Goal: Transaction & Acquisition: Purchase product/service

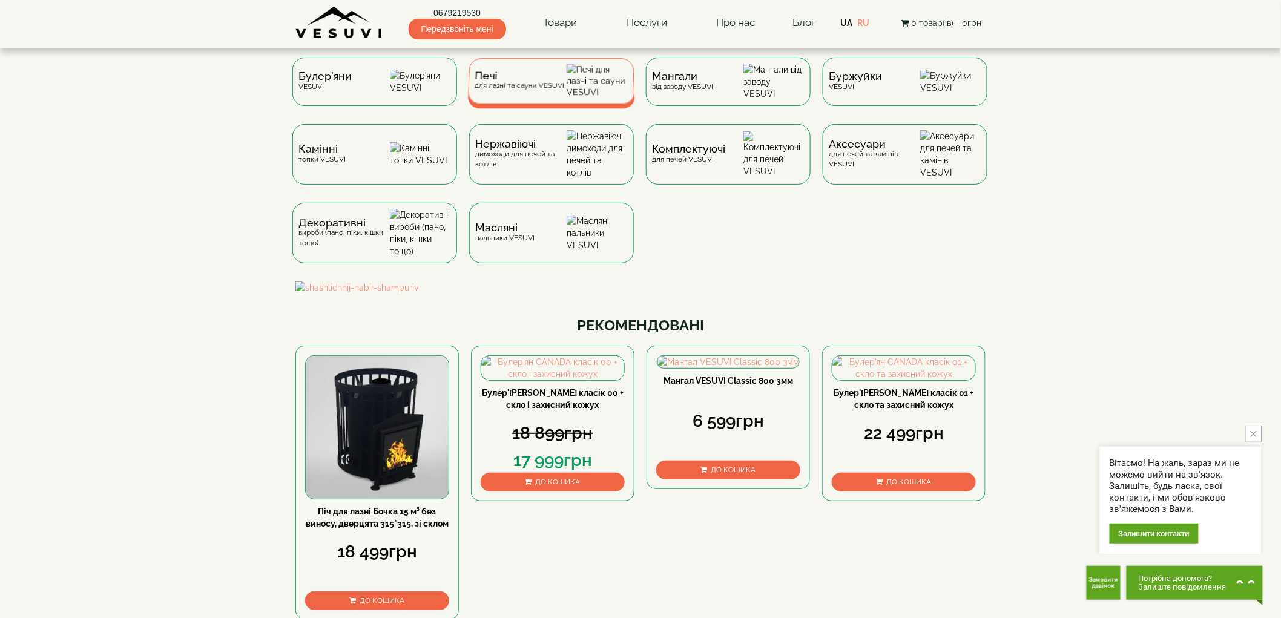
click at [530, 81] on span "Печі" at bounding box center [520, 75] width 90 height 9
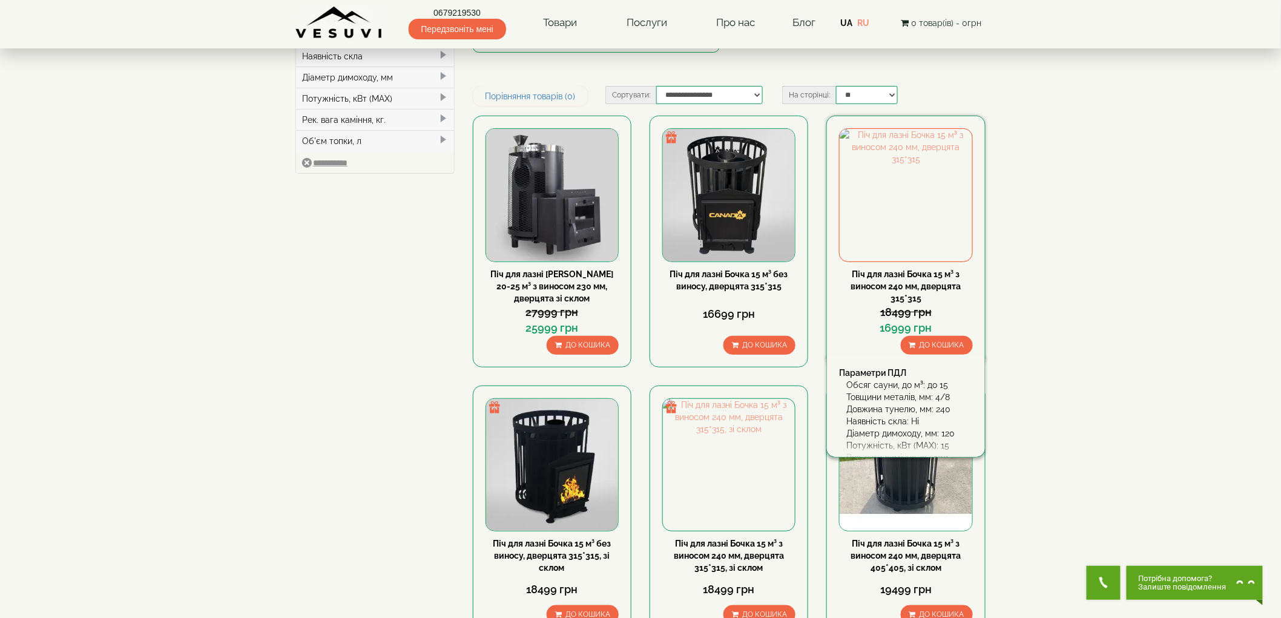
scroll to position [202, 0]
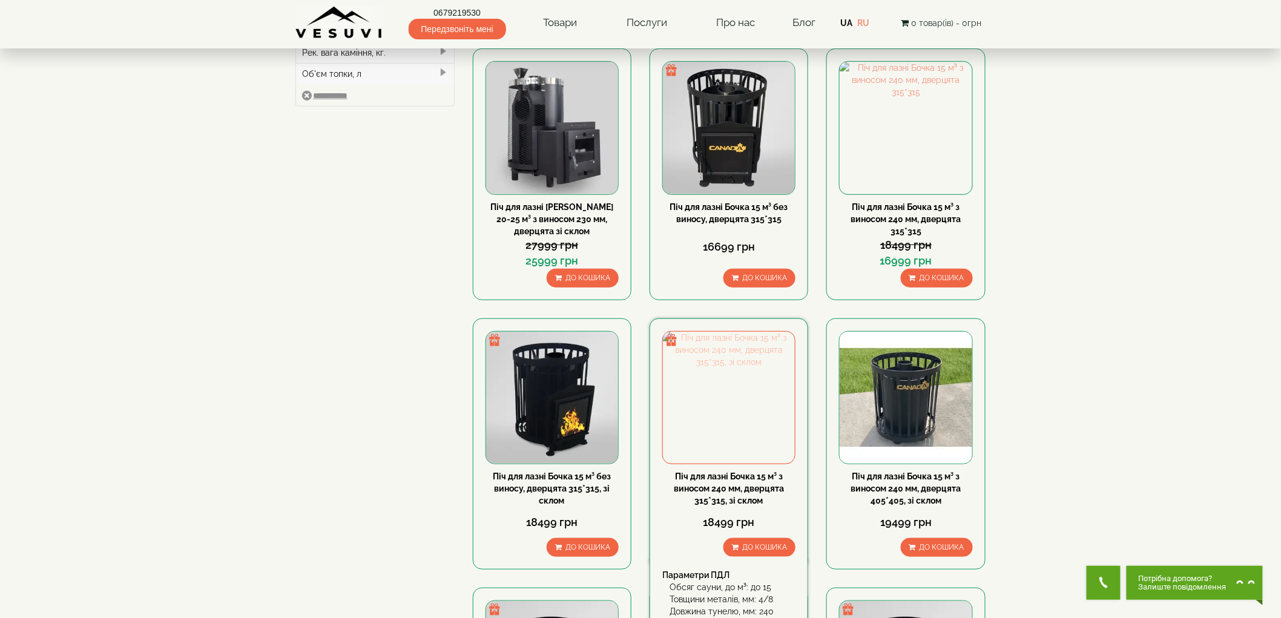
click at [746, 430] on img at bounding box center [729, 398] width 132 height 132
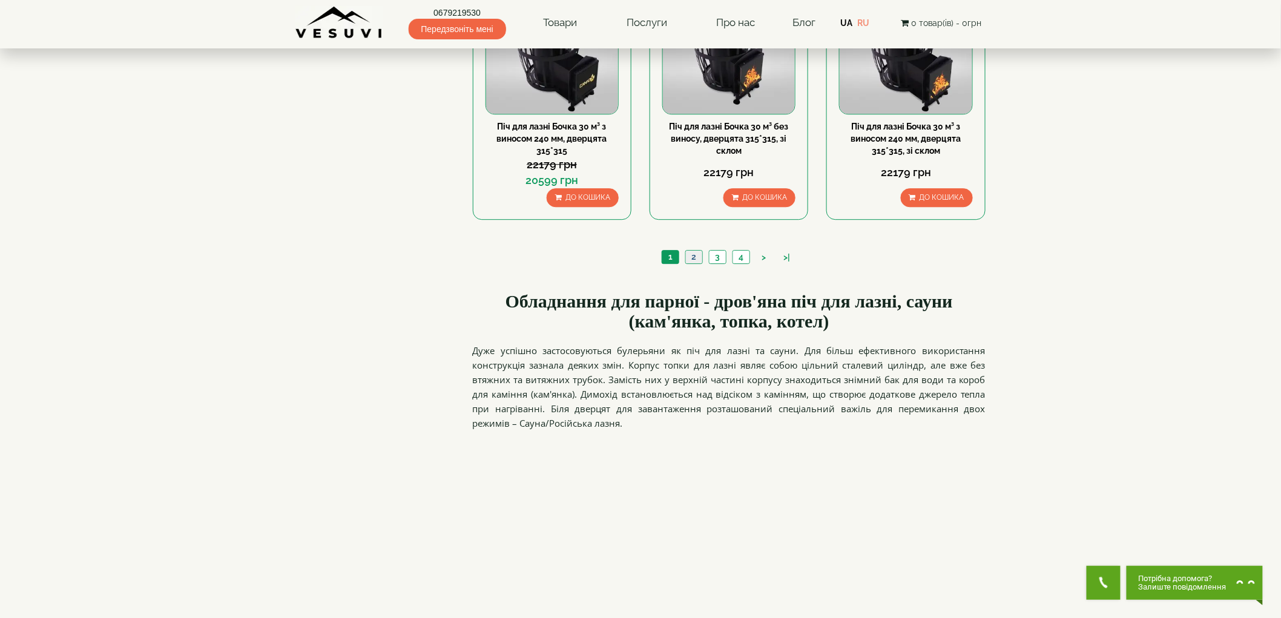
click at [689, 258] on link "2" at bounding box center [693, 257] width 17 height 13
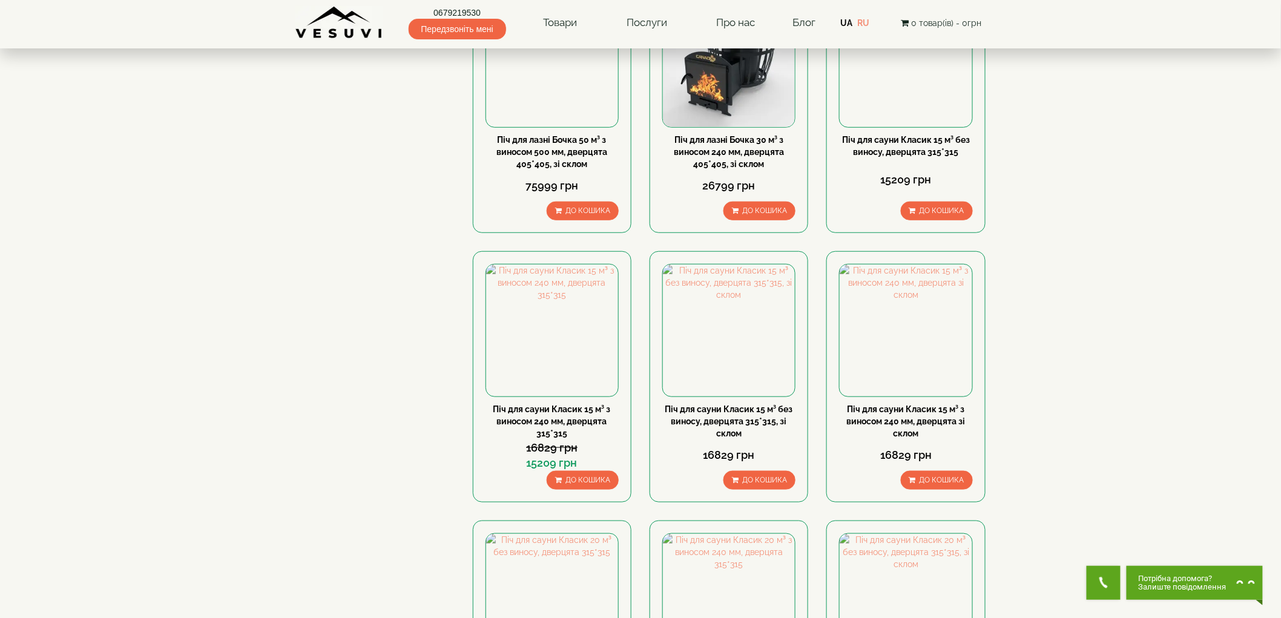
type input "*****"
type input "******"
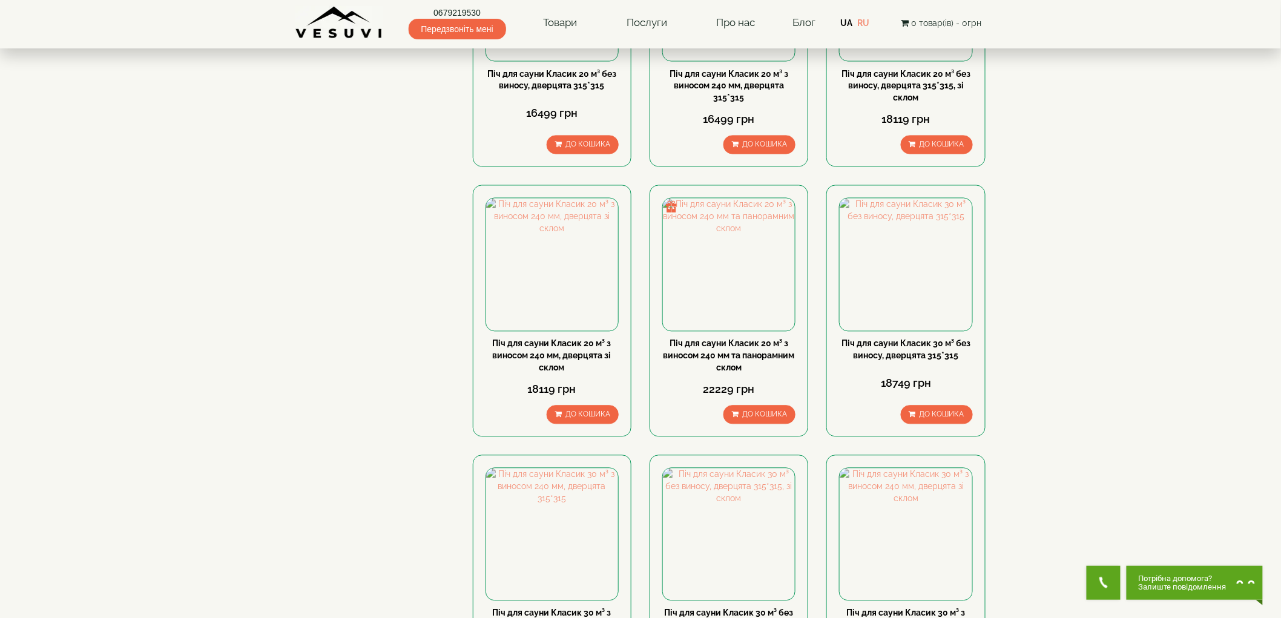
scroll to position [1143, 0]
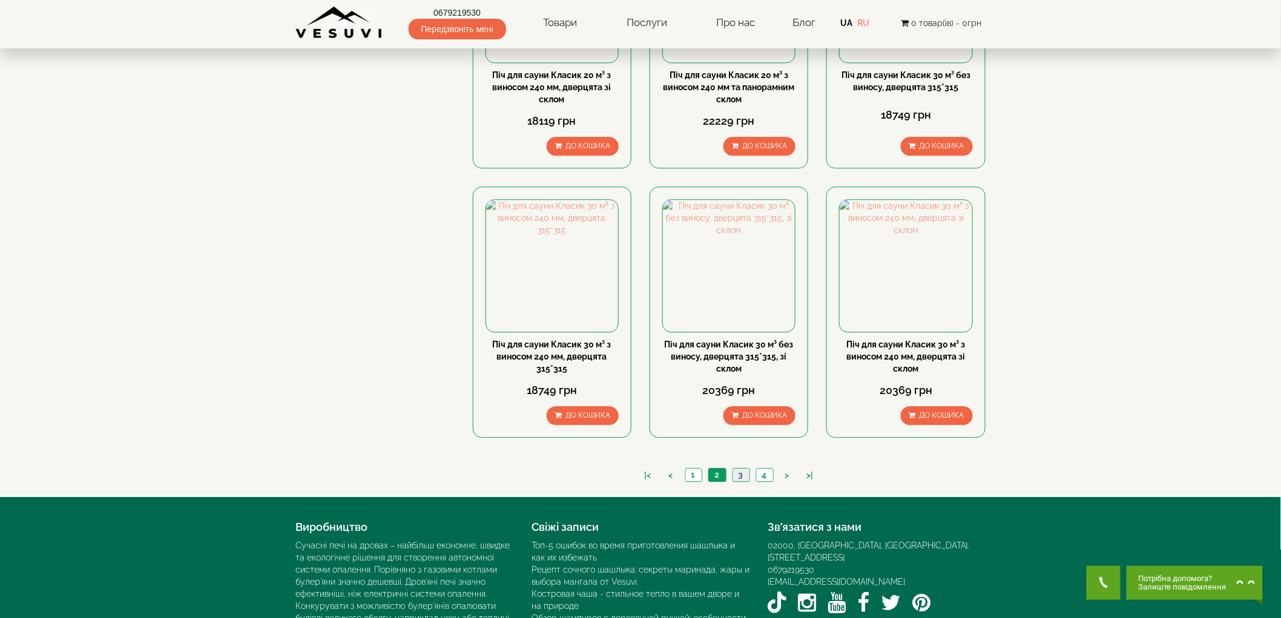
click at [743, 472] on link "3" at bounding box center [740, 475] width 17 height 13
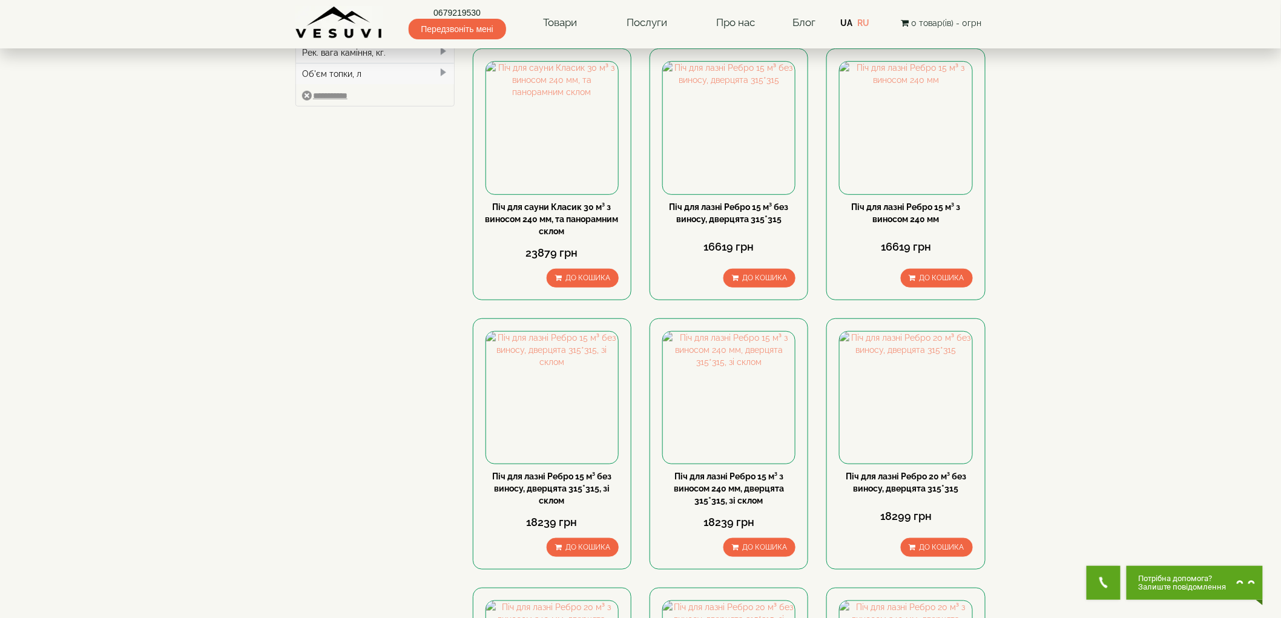
scroll to position [336, 0]
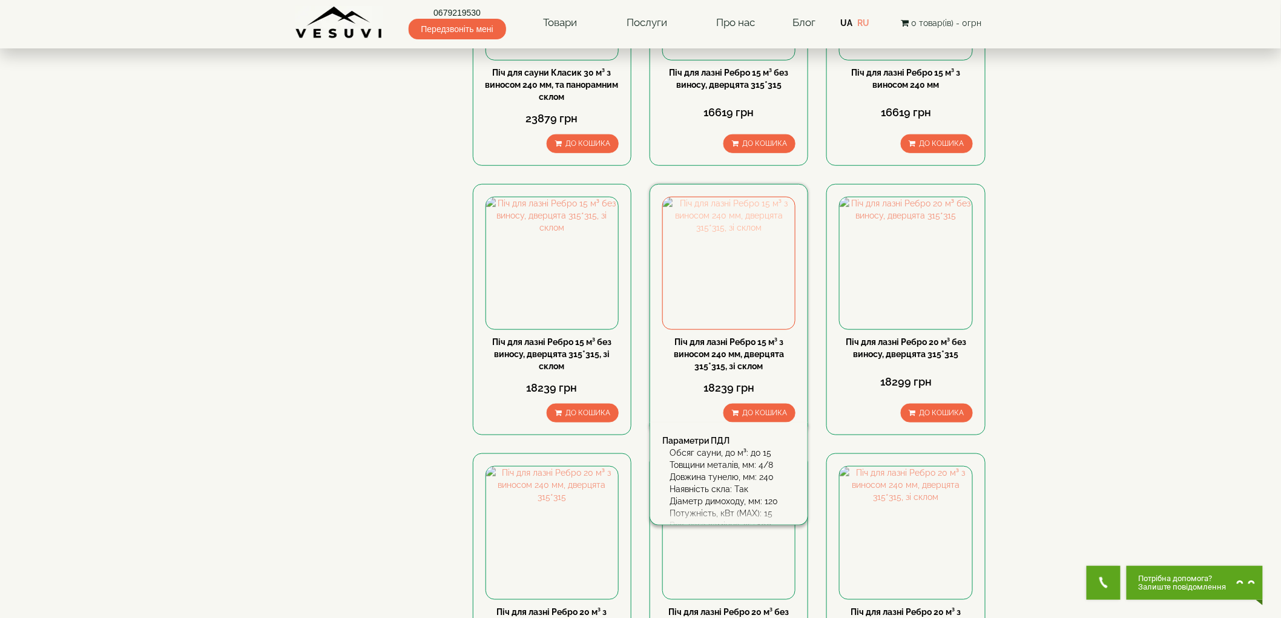
click at [749, 237] on img at bounding box center [729, 263] width 132 height 132
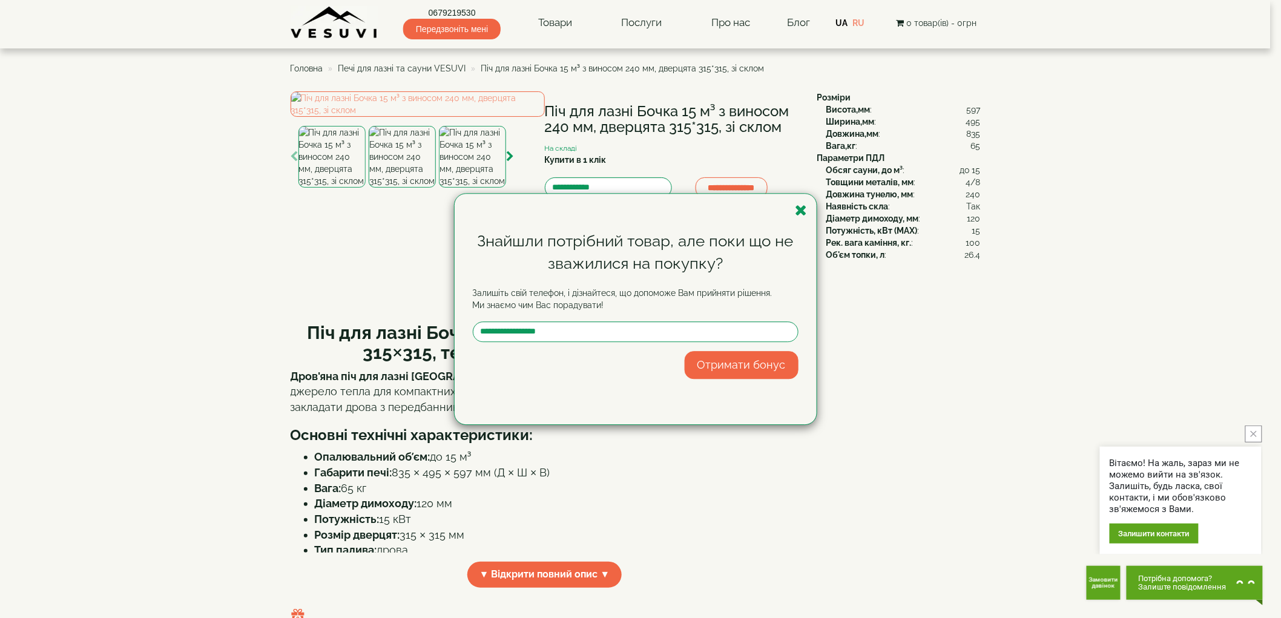
click at [797, 209] on icon "button" at bounding box center [801, 210] width 12 height 15
